Goal: Check status: Check status

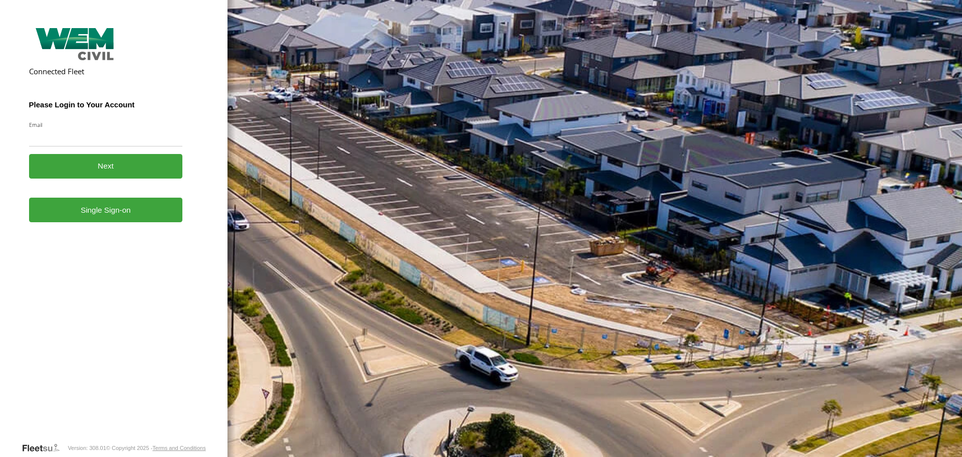
click at [105, 218] on link "Single Sign-on" at bounding box center [106, 209] width 154 height 25
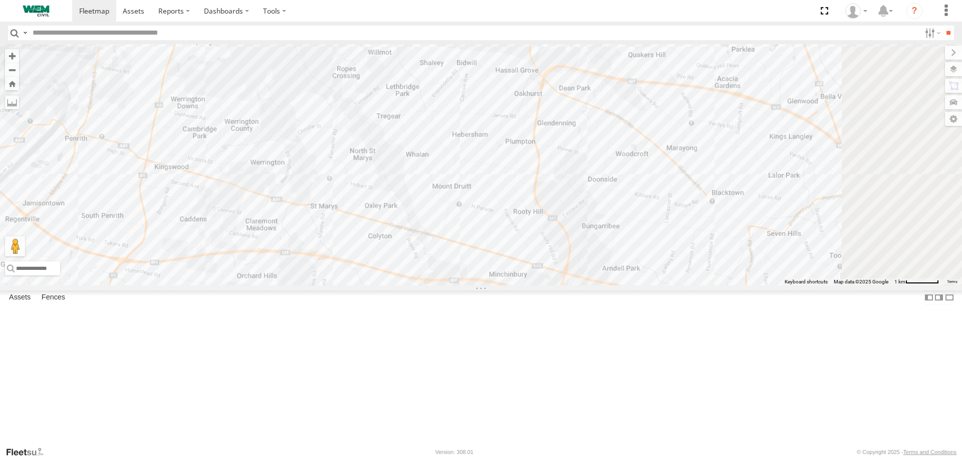
drag, startPoint x: 623, startPoint y: 117, endPoint x: 572, endPoint y: 247, distance: 139.6
click at [550, 269] on div "Car-YJX59R Truck-FRO52R Truck-CI67PH" at bounding box center [481, 164] width 962 height 241
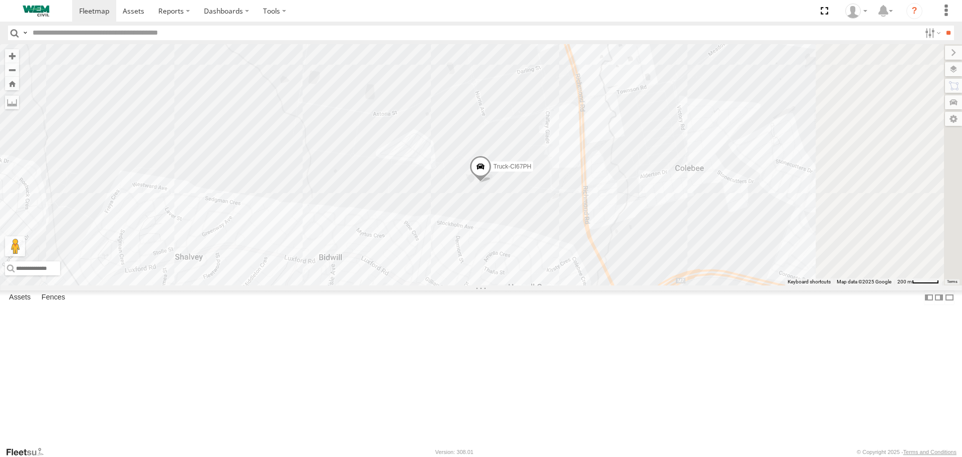
drag, startPoint x: 613, startPoint y: 182, endPoint x: 513, endPoint y: 195, distance: 100.6
click at [513, 195] on div "Car-YJX59R Truck-FRO52R Truck-CI67PH" at bounding box center [481, 164] width 962 height 241
